Goal: Task Accomplishment & Management: Use online tool/utility

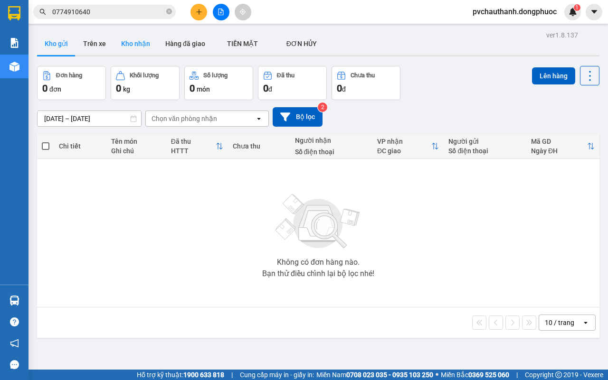
drag, startPoint x: 148, startPoint y: 43, endPoint x: 139, endPoint y: 46, distance: 9.9
click at [148, 43] on button "Kho nhận" at bounding box center [135, 43] width 44 height 23
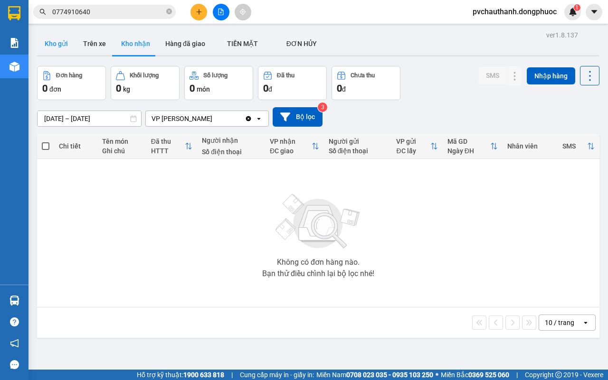
click at [57, 44] on button "Kho gửi" at bounding box center [56, 43] width 38 height 23
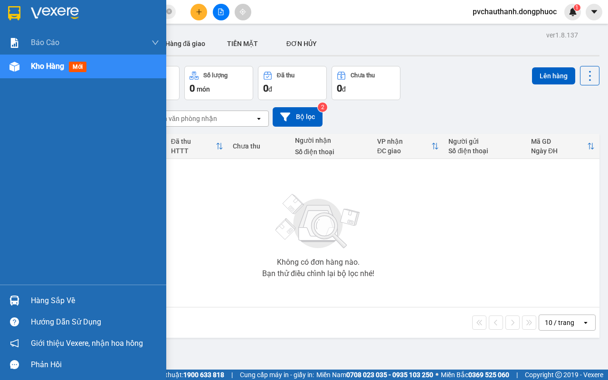
click at [51, 302] on div "Hàng sắp về" at bounding box center [95, 301] width 128 height 14
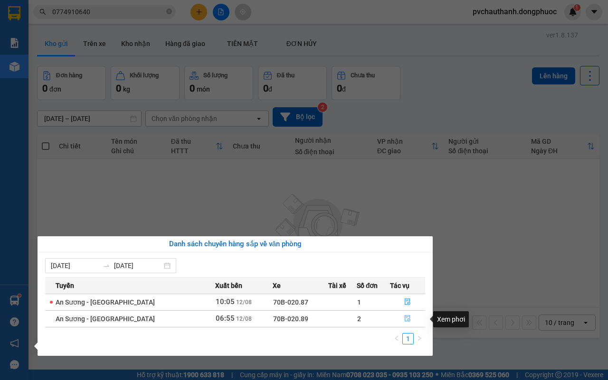
click at [406, 317] on icon "file-done" at bounding box center [407, 318] width 7 height 7
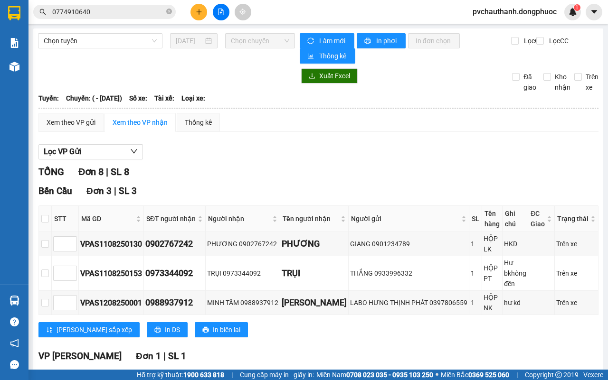
scroll to position [178, 0]
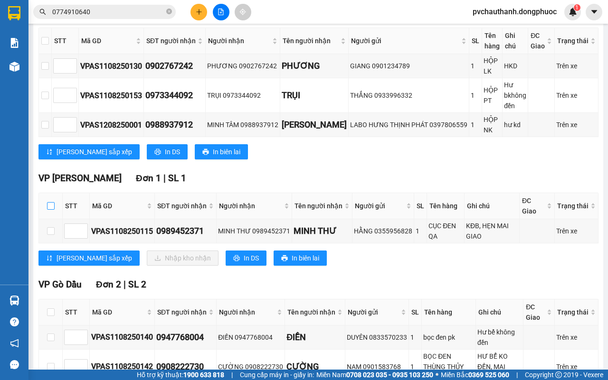
click at [48, 208] on input "checkbox" at bounding box center [51, 206] width 8 height 8
checkbox input "true"
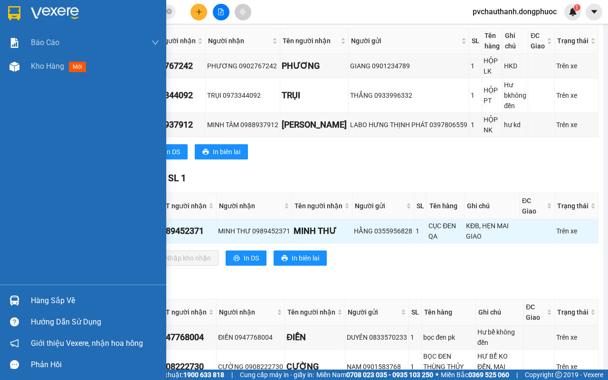
click at [44, 297] on div "Hàng sắp về" at bounding box center [95, 301] width 128 height 14
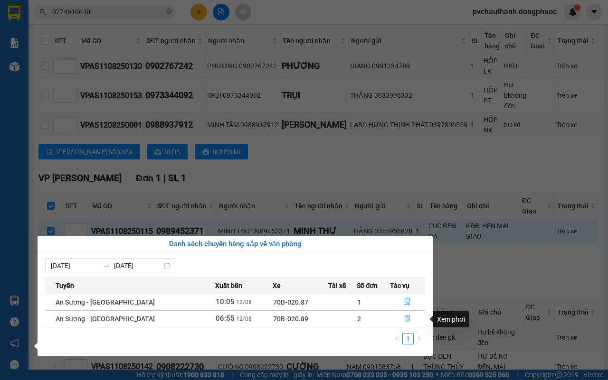
click at [406, 317] on icon "file-done" at bounding box center [407, 318] width 7 height 7
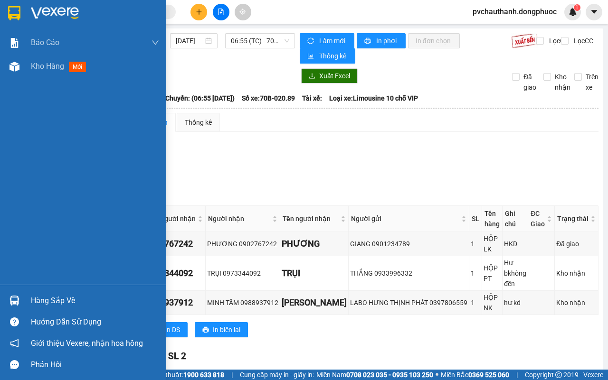
click at [40, 298] on div "Hàng sắp về" at bounding box center [95, 301] width 128 height 14
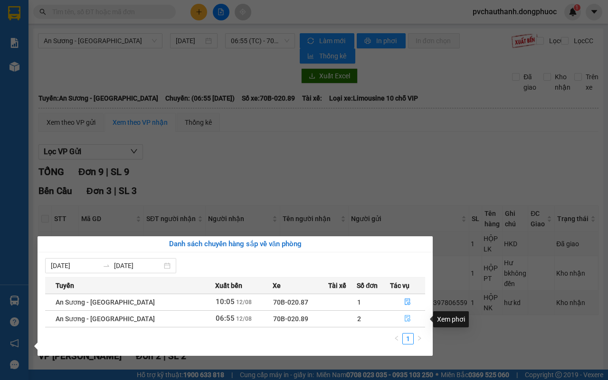
click at [405, 319] on icon "file-done" at bounding box center [407, 318] width 7 height 7
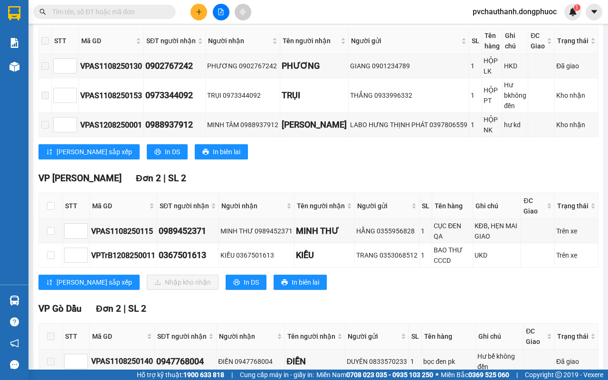
scroll to position [237, 0]
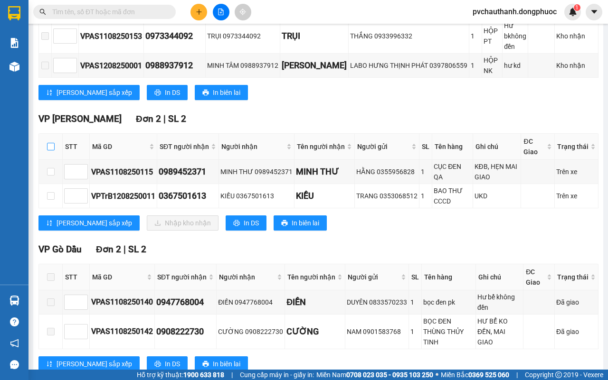
click at [51, 145] on input "checkbox" at bounding box center [51, 147] width 8 height 8
checkbox input "true"
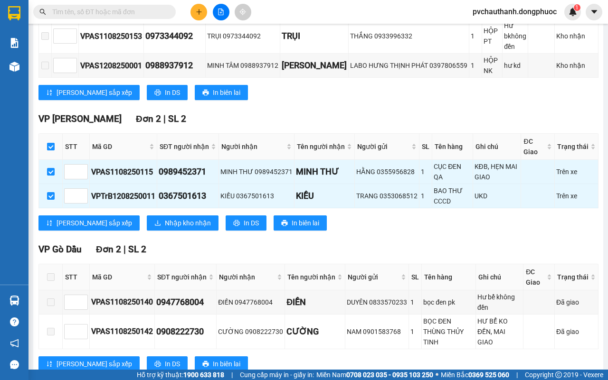
checkbox input "true"
click at [165, 222] on span "Nhập kho nhận" at bounding box center [188, 223] width 46 height 10
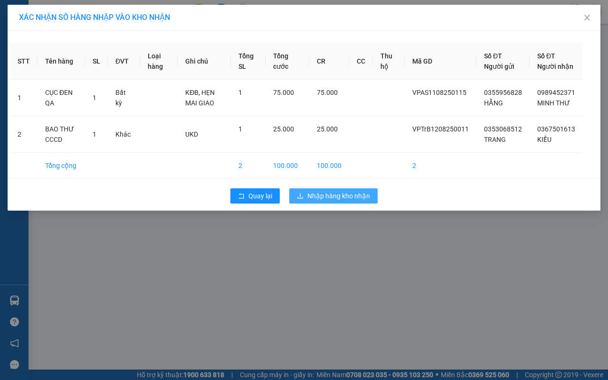
click at [304, 204] on button "Nhập hàng kho nhận" at bounding box center [333, 196] width 88 height 15
